Goal: Use online tool/utility: Use online tool/utility

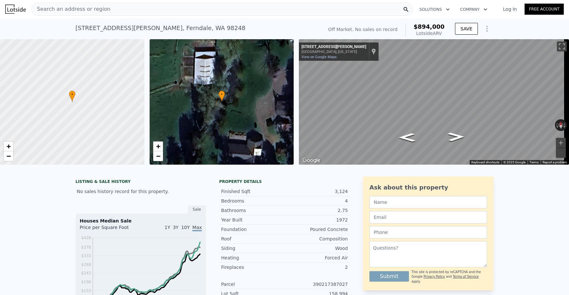
click at [86, 8] on span "Search an address or region" at bounding box center [71, 9] width 79 height 8
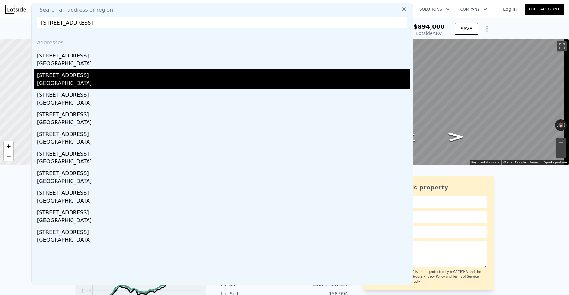
type input "[STREET_ADDRESS]"
click at [100, 81] on div "[GEOGRAPHIC_DATA]" at bounding box center [223, 83] width 373 height 9
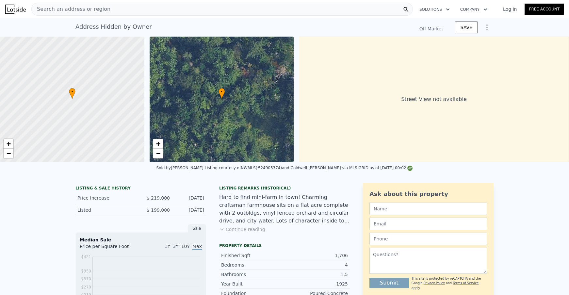
click at [185, 8] on div "Search an address or region" at bounding box center [222, 9] width 382 height 13
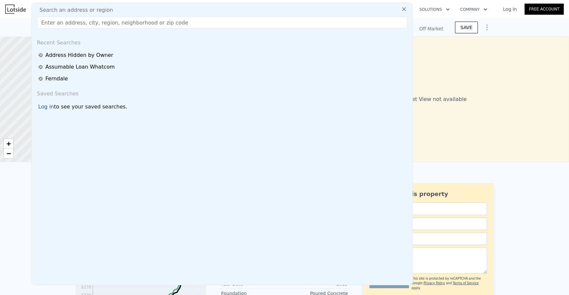
click at [158, 20] on input "text" at bounding box center [222, 23] width 370 height 12
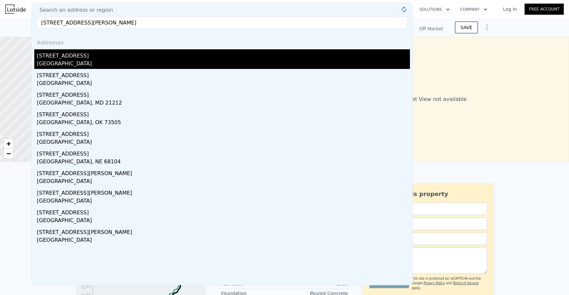
type input "[STREET_ADDRESS][PERSON_NAME]"
click at [86, 63] on div "[GEOGRAPHIC_DATA]" at bounding box center [223, 64] width 373 height 9
type input "$ 692,000"
type input "$ 424,400"
